Goal: Information Seeking & Learning: Learn about a topic

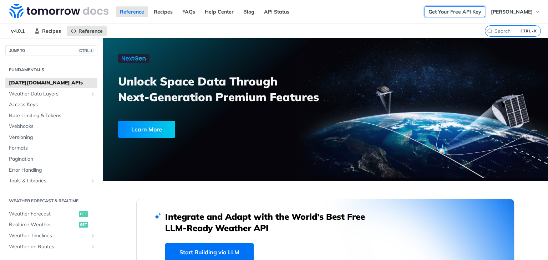
click at [433, 14] on link "Get Your Free API Key" at bounding box center [455, 11] width 61 height 11
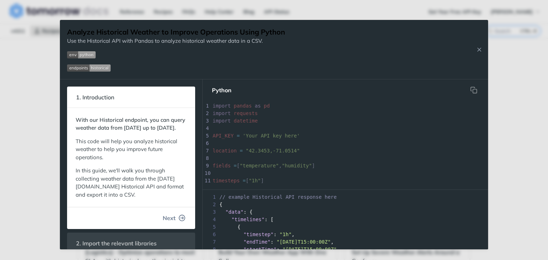
click at [179, 222] on icon "button" at bounding box center [182, 218] width 6 height 6
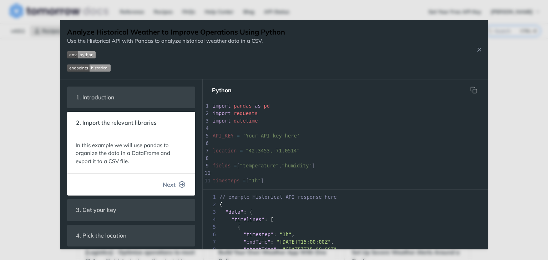
click at [179, 185] on icon "button" at bounding box center [182, 185] width 6 height 6
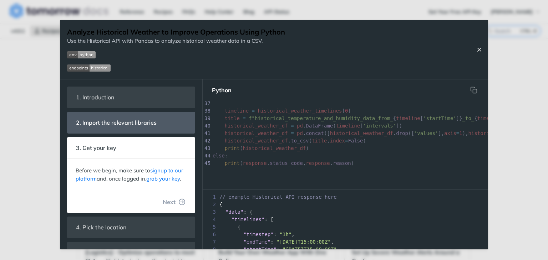
click at [479, 51] on icon "Close Recipe" at bounding box center [479, 49] width 6 height 6
